Goal: Answer question/provide support

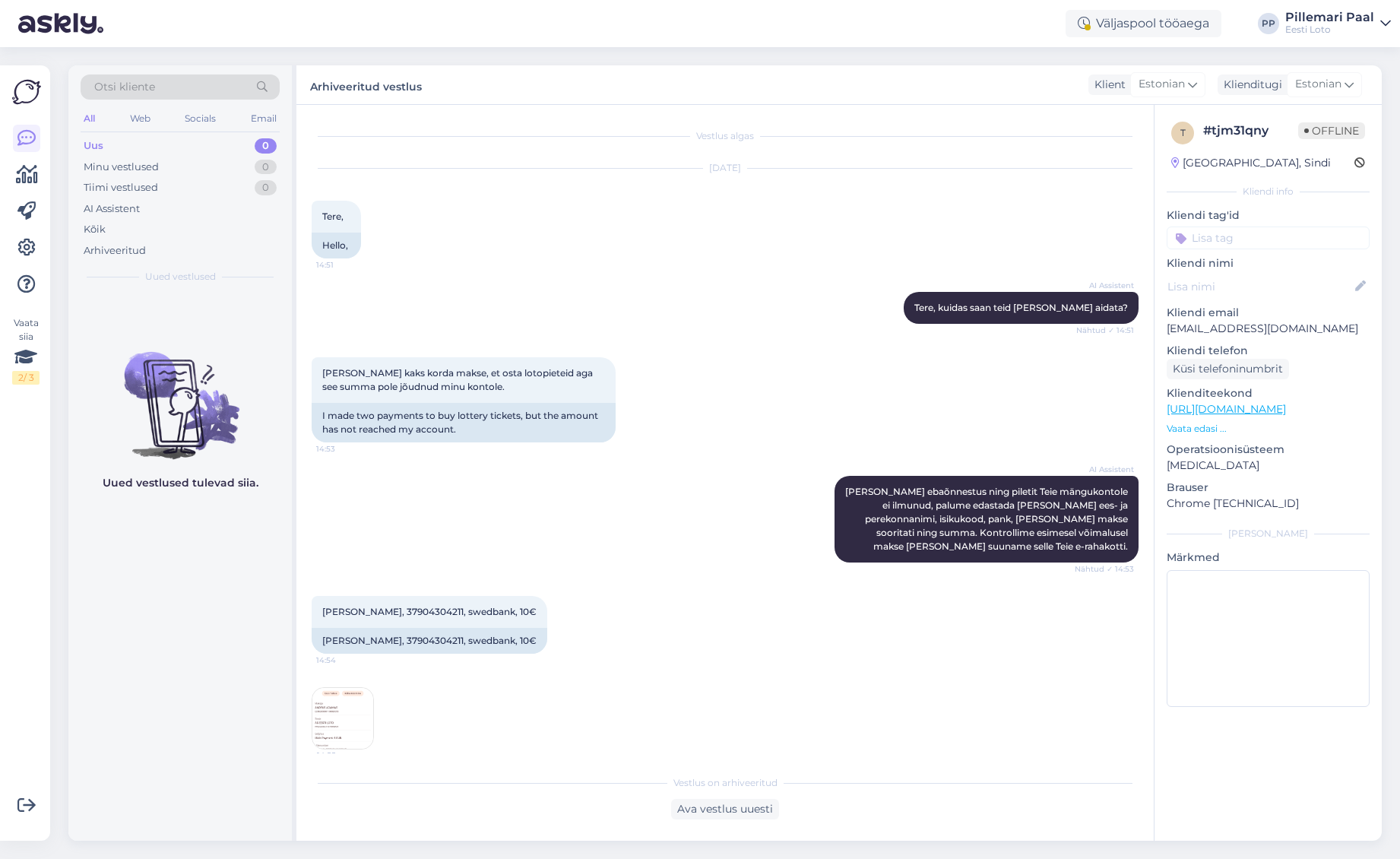
scroll to position [242, 0]
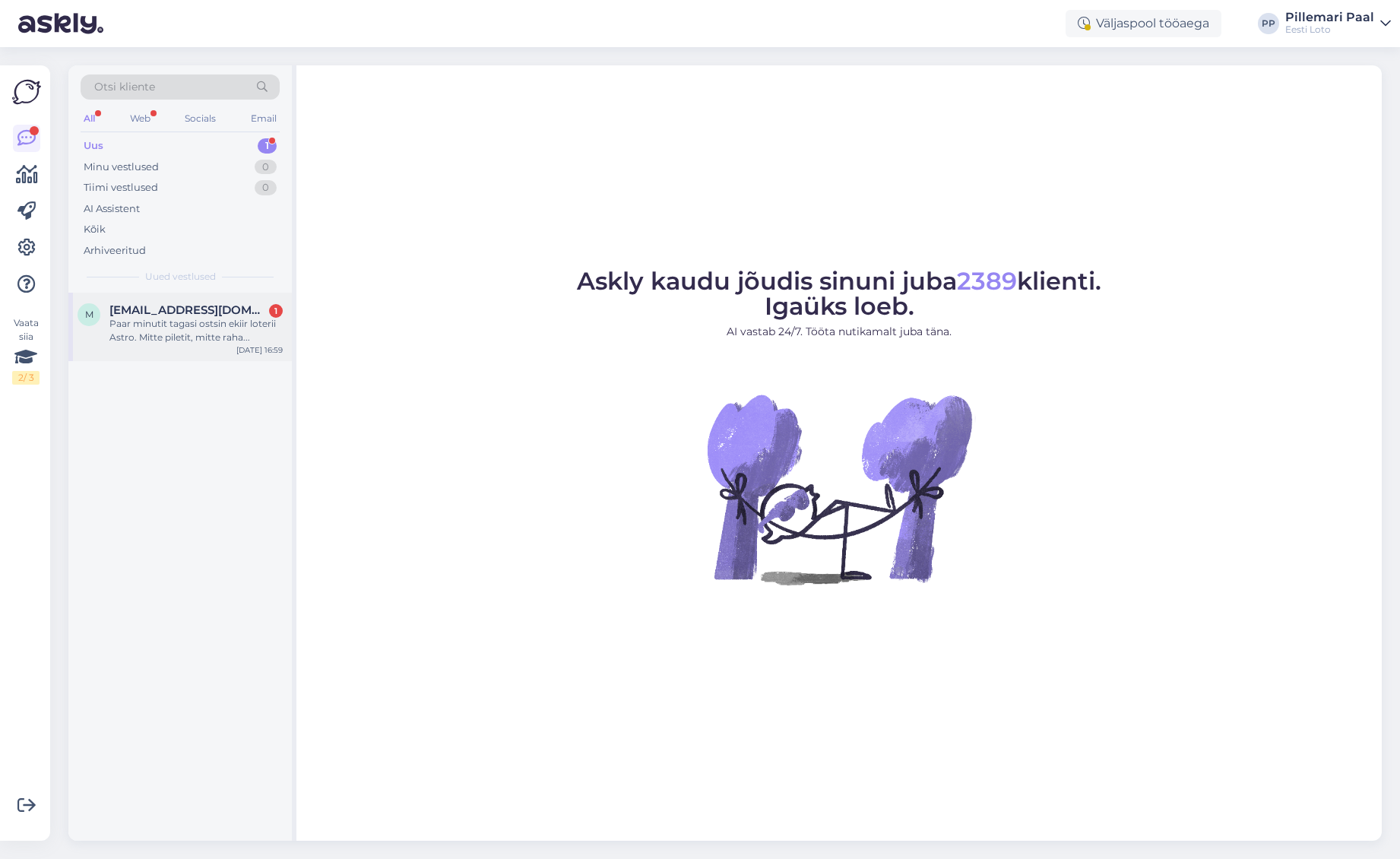
click at [229, 325] on div "Paar minutit tagasi ostsin ekiir loterii Astro. Mitte piletit, mitte raha..." at bounding box center [196, 331] width 173 height 27
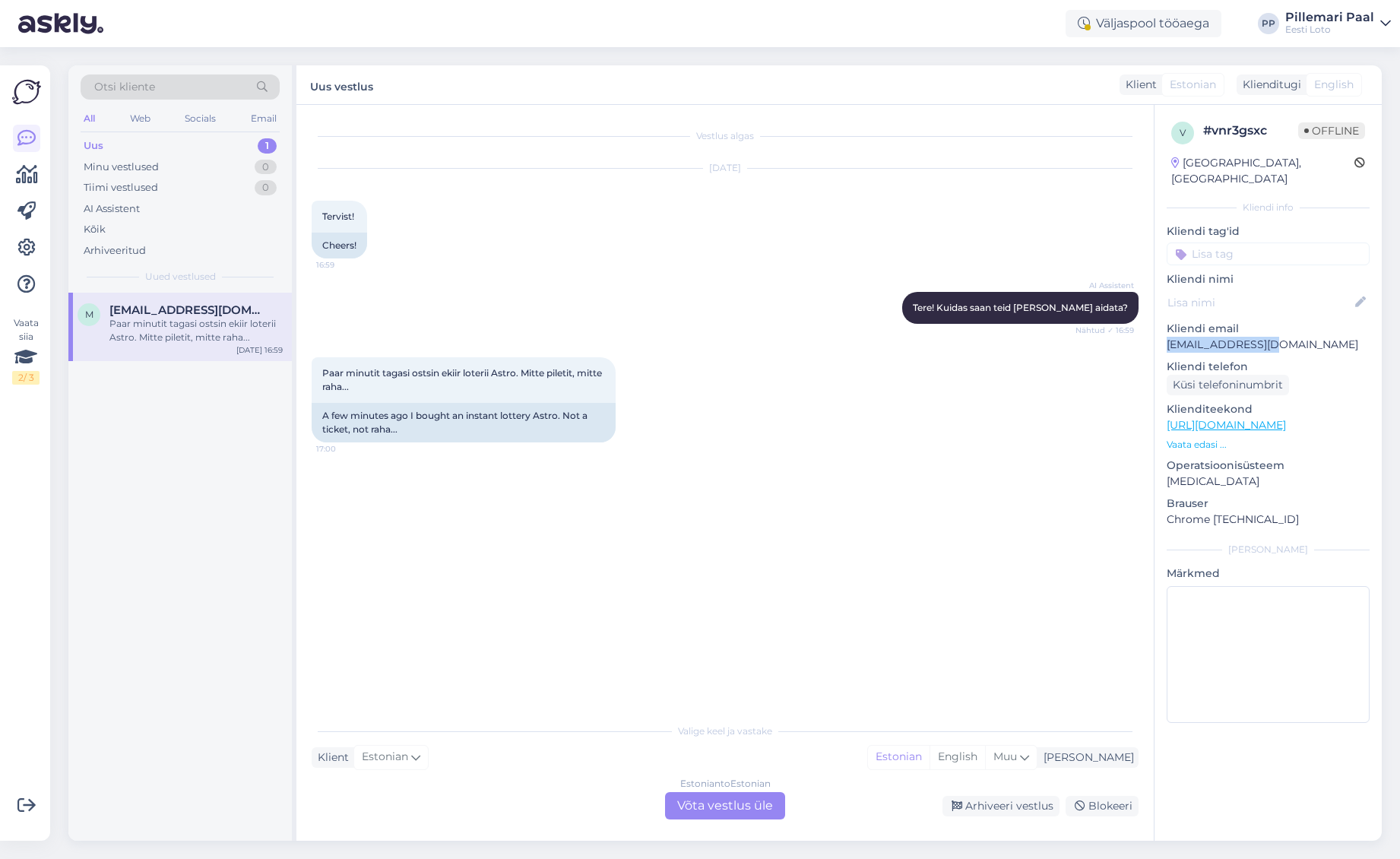
drag, startPoint x: 1292, startPoint y: 327, endPoint x: 1187, endPoint y: 334, distance: 105.2
click at [1166, 336] on p "mpisnia@gmail.com" at bounding box center [1268, 344] width 203 height 16
copy p "mpisnia@gmail.com"
click at [752, 808] on div "Estonian to Estonian Võta vestlus üle" at bounding box center [725, 805] width 120 height 27
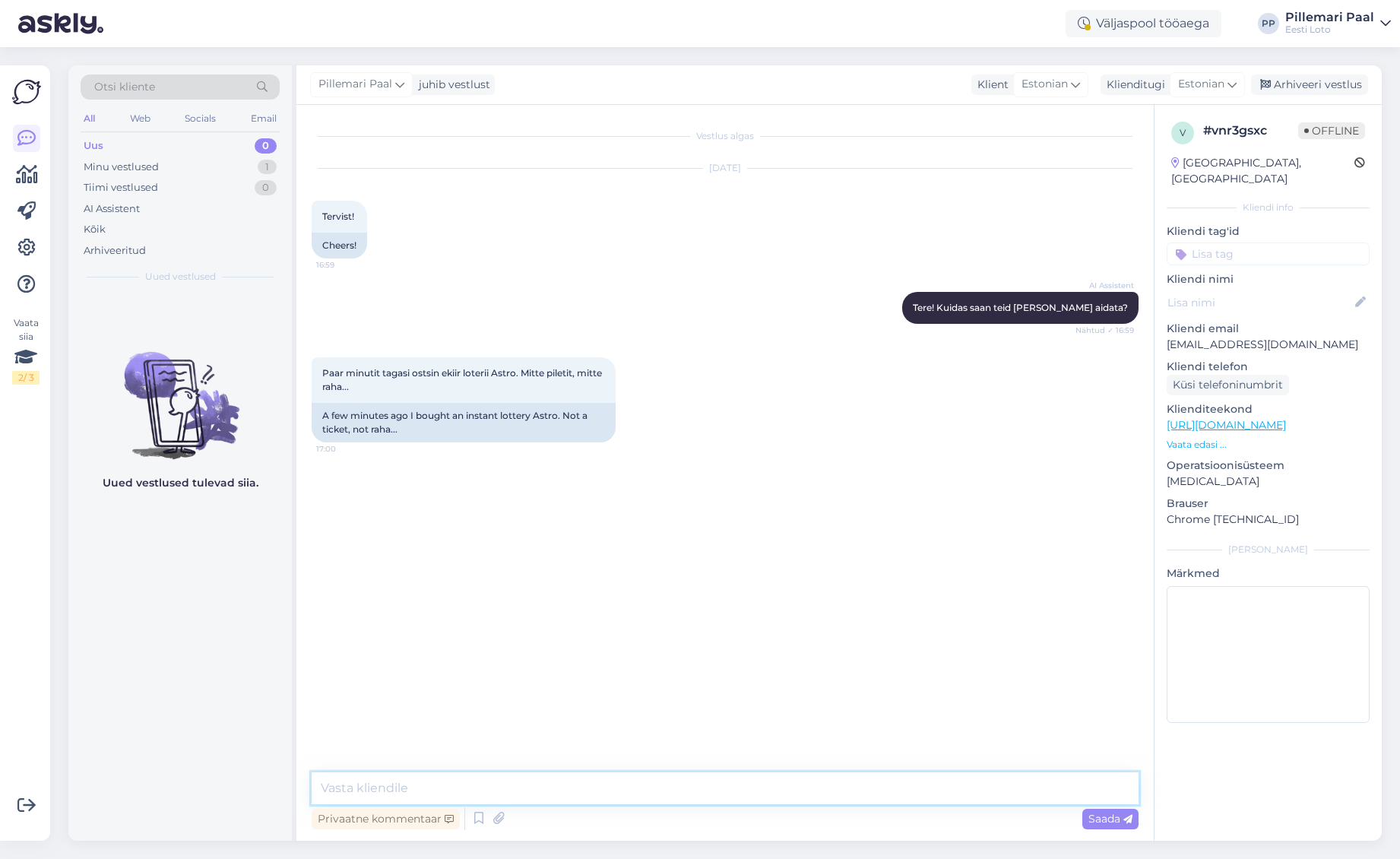
click at [767, 796] on textarea at bounding box center [725, 788] width 827 height 32
paste textarea "Teie E-kiirloterii pileti ostmisel ilmnes tehniline tõrge, mistõttu see tühista…"
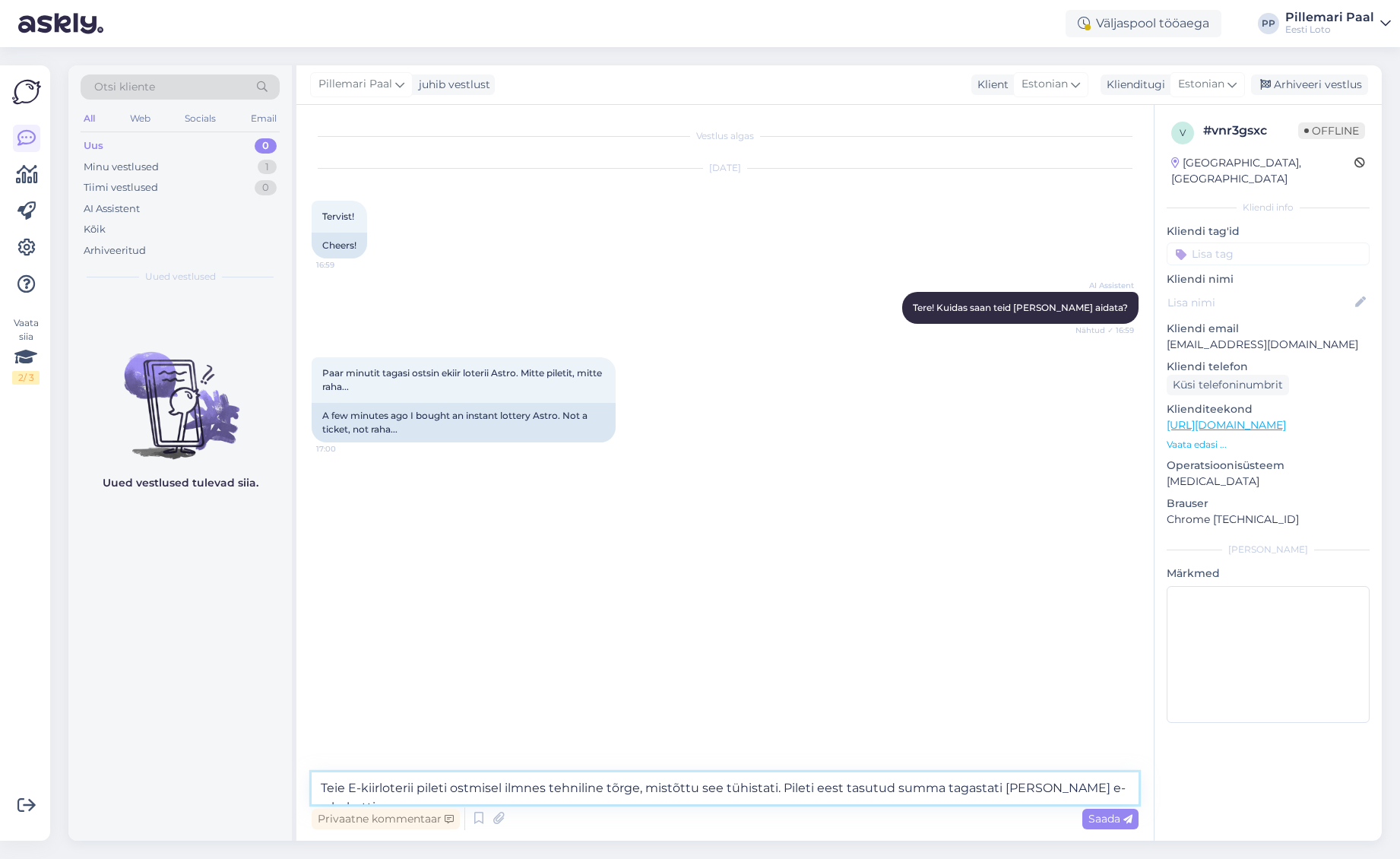
paste textarea "Palume vabandust tekkinud tõrke pärast."
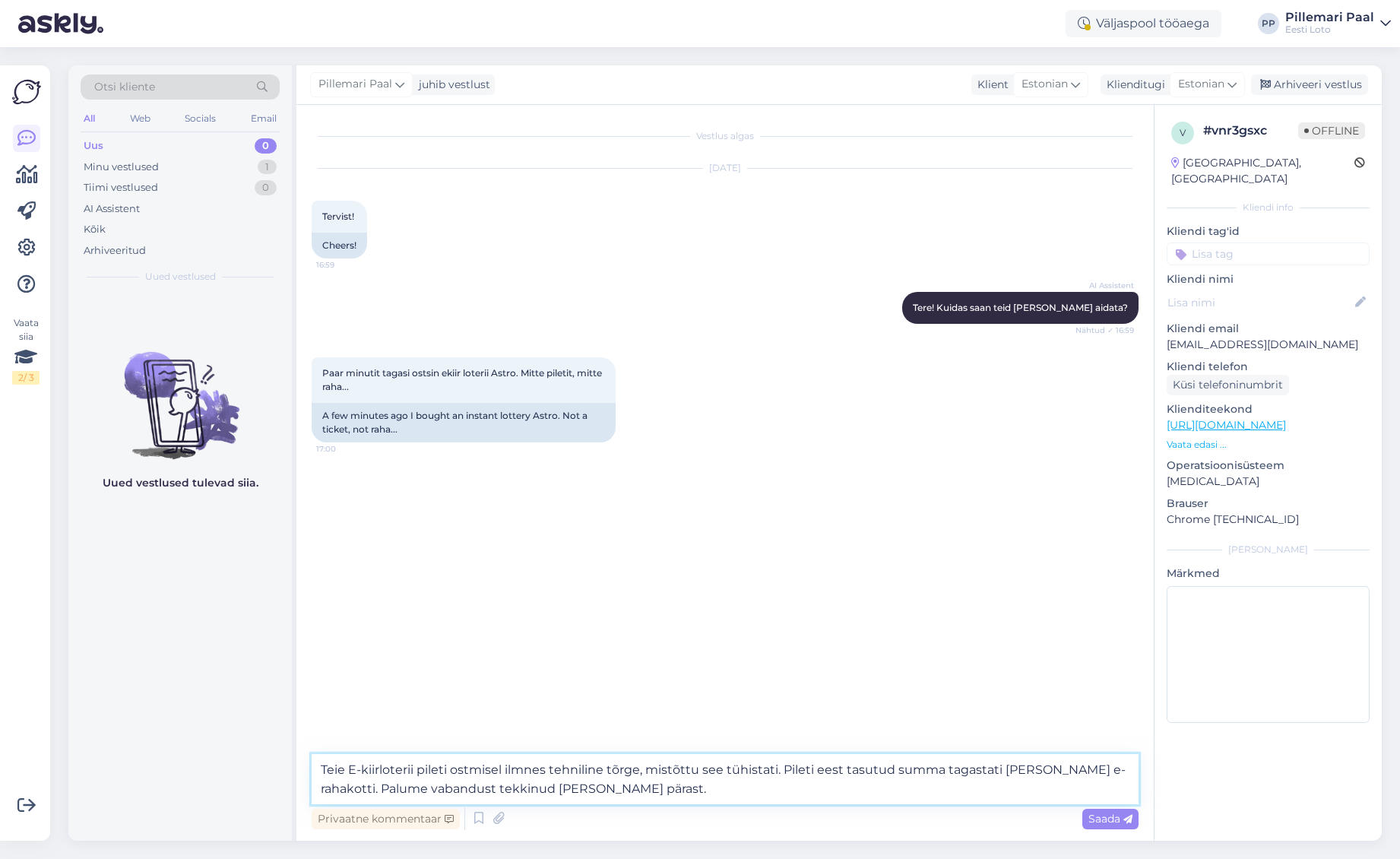
type textarea "Teie E-kiirloterii pileti ostmisel ilmnes tehniline tõrge, mistõttu see tühista…"
click at [1100, 818] on span "Saada" at bounding box center [1110, 818] width 44 height 14
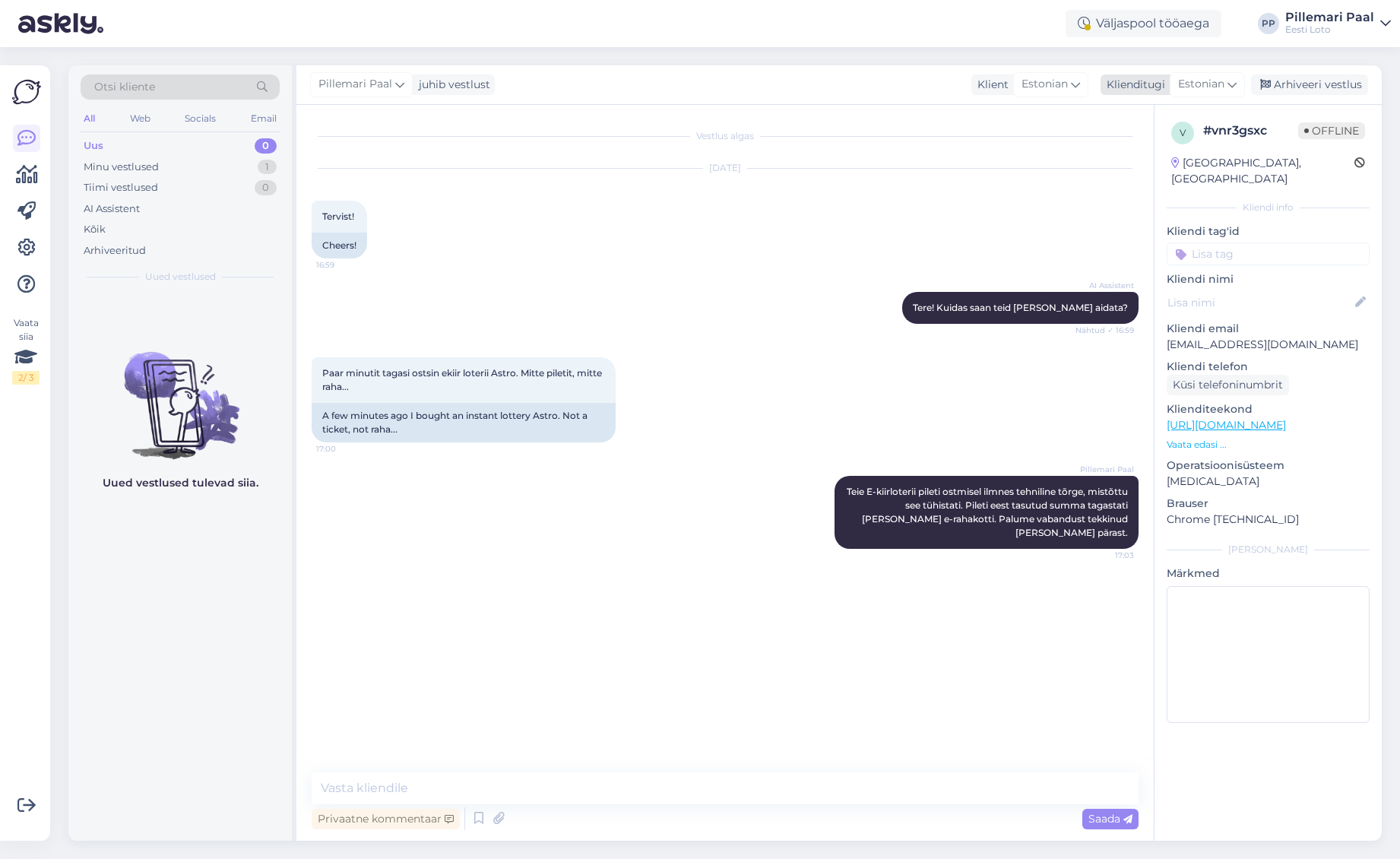
click at [1304, 88] on div "Arhiveeri vestlus" at bounding box center [1309, 85] width 117 height 21
